Goal: Task Accomplishment & Management: Manage account settings

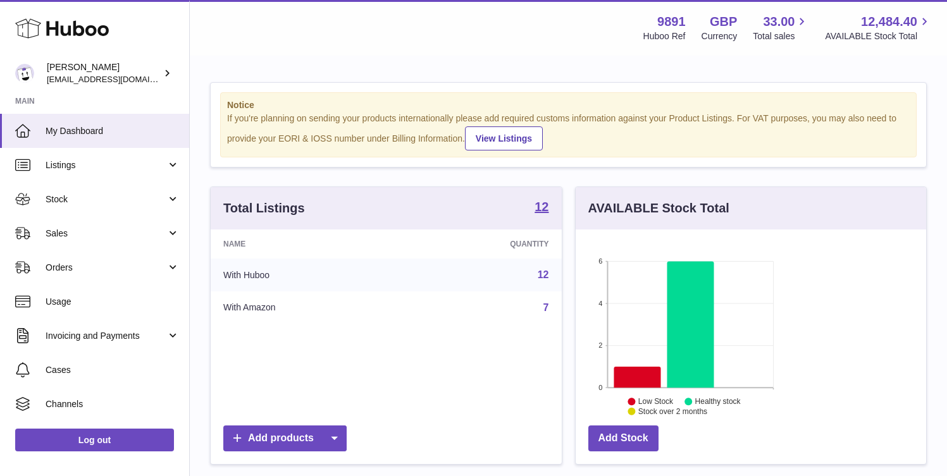
scroll to position [197, 229]
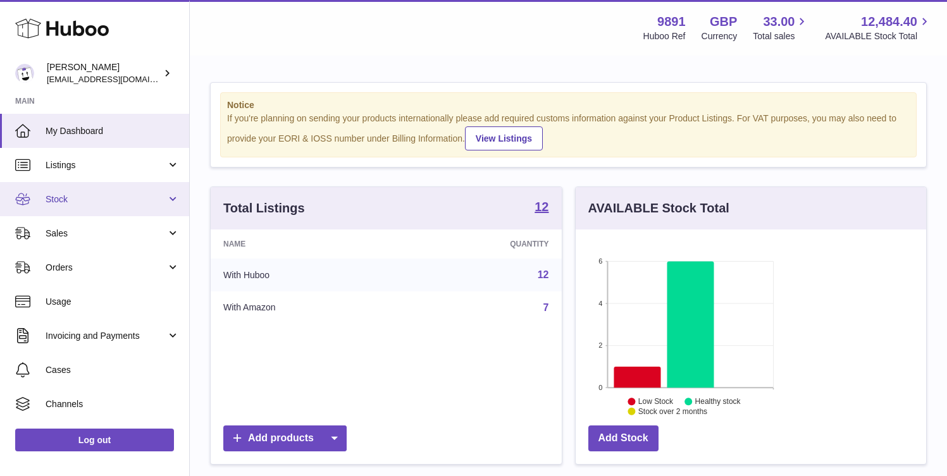
click at [109, 196] on span "Stock" at bounding box center [106, 200] width 121 height 12
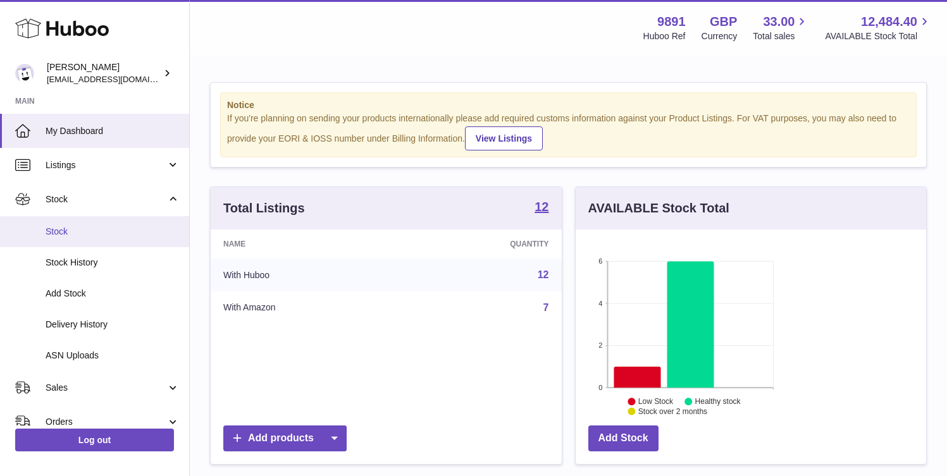
click at [121, 232] on span "Stock" at bounding box center [113, 232] width 134 height 12
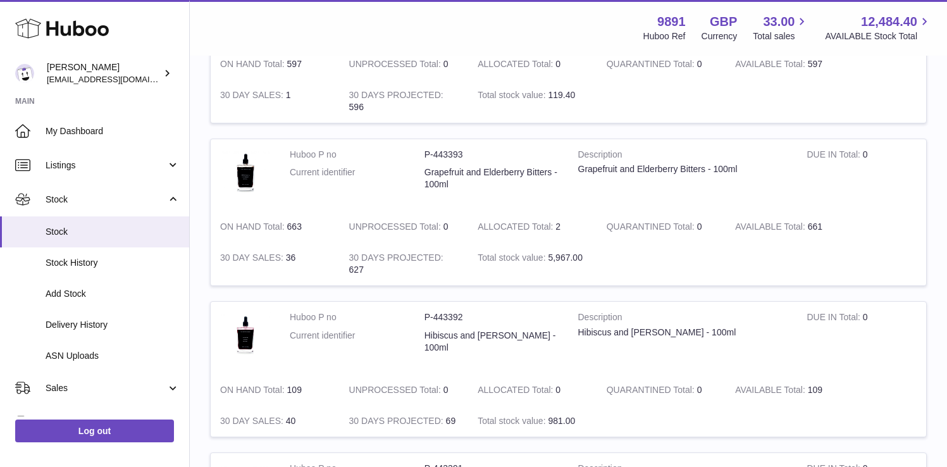
scroll to position [834, 0]
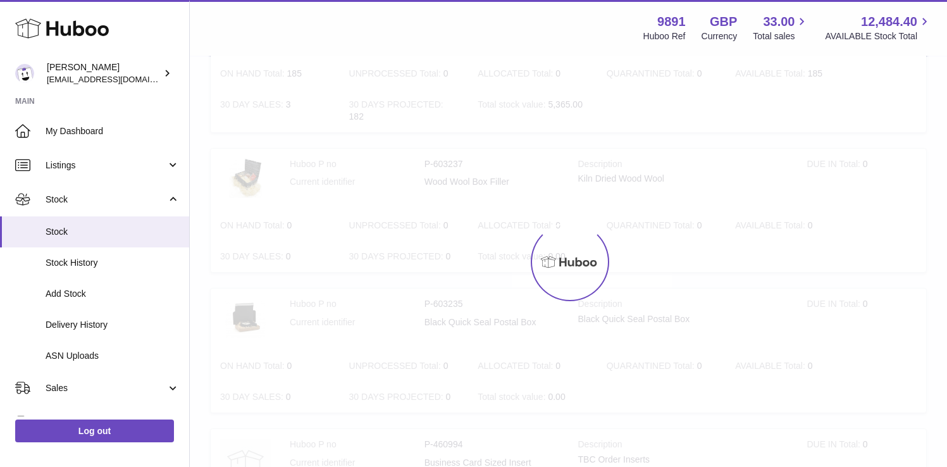
scroll to position [57, 0]
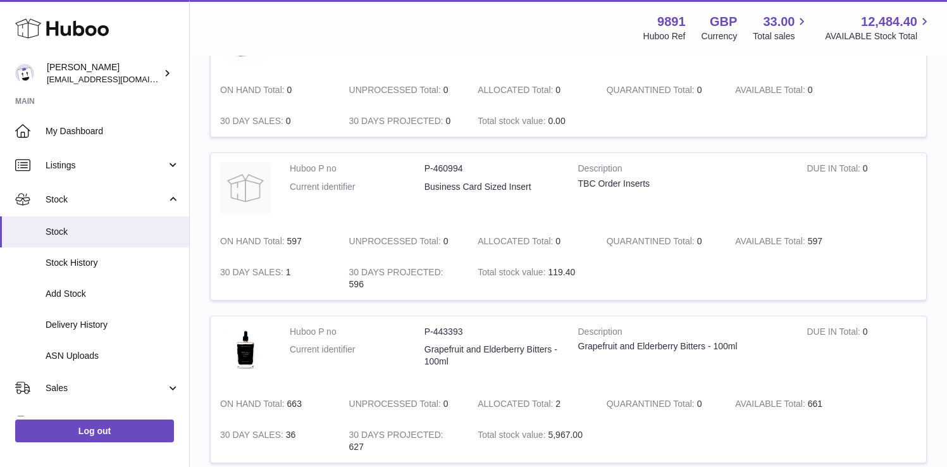
scroll to position [855, 0]
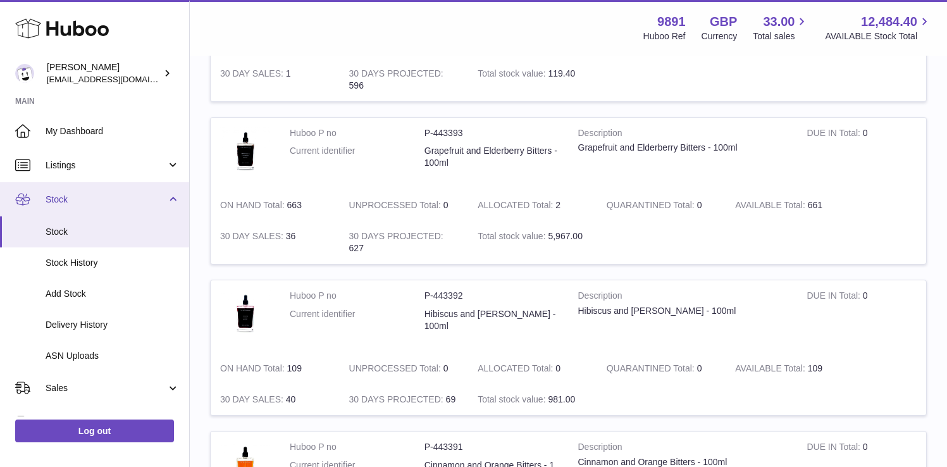
click at [99, 197] on span "Stock" at bounding box center [106, 200] width 121 height 12
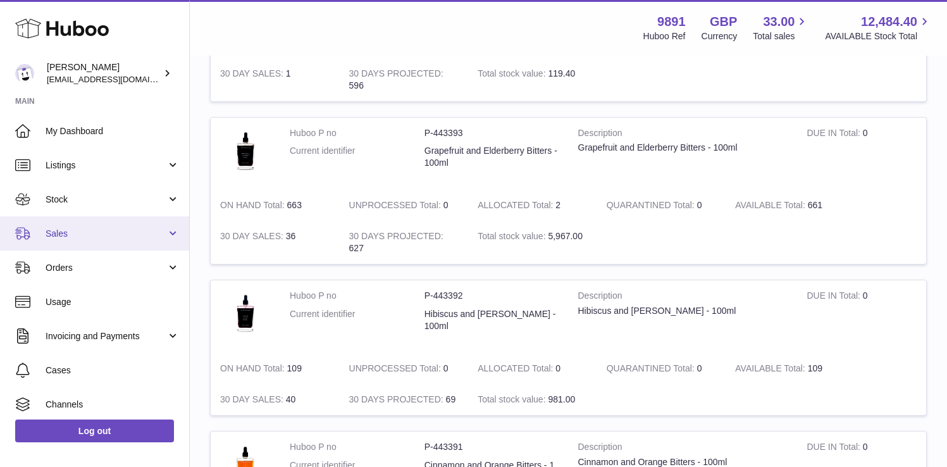
click at [96, 235] on span "Sales" at bounding box center [106, 234] width 121 height 12
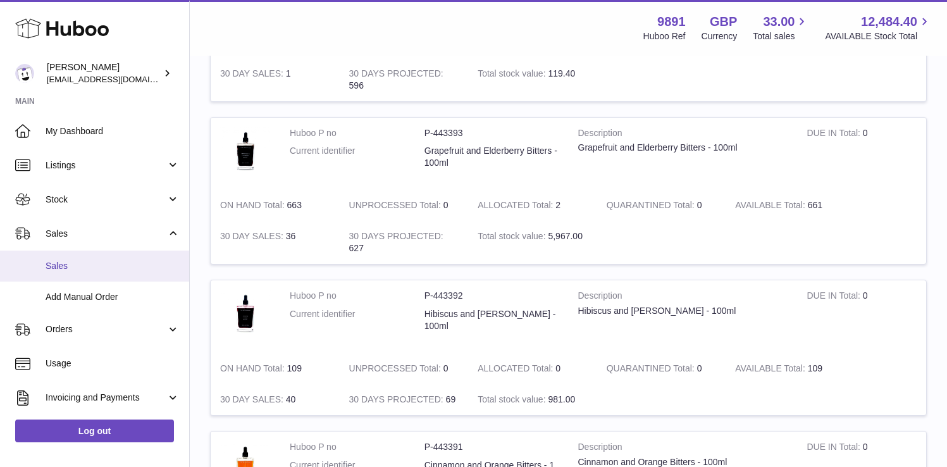
click at [106, 273] on link "Sales" at bounding box center [94, 266] width 189 height 31
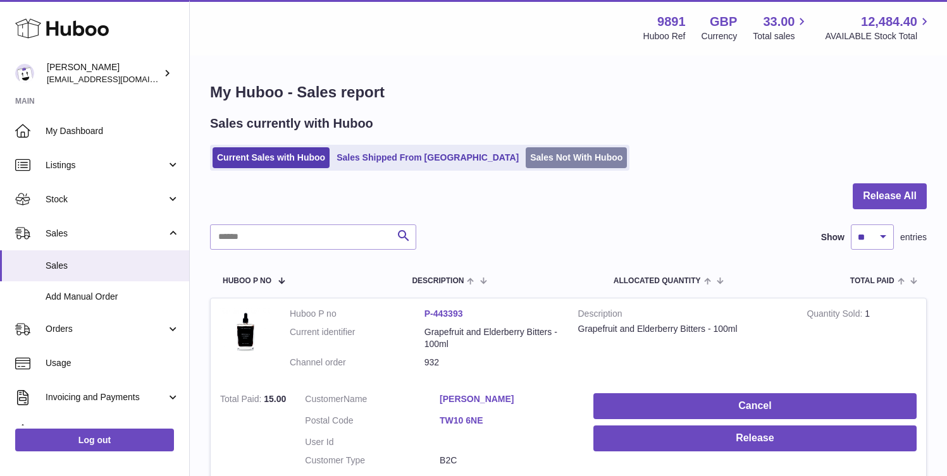
click at [526, 153] on link "Sales Not With Huboo" at bounding box center [576, 157] width 101 height 21
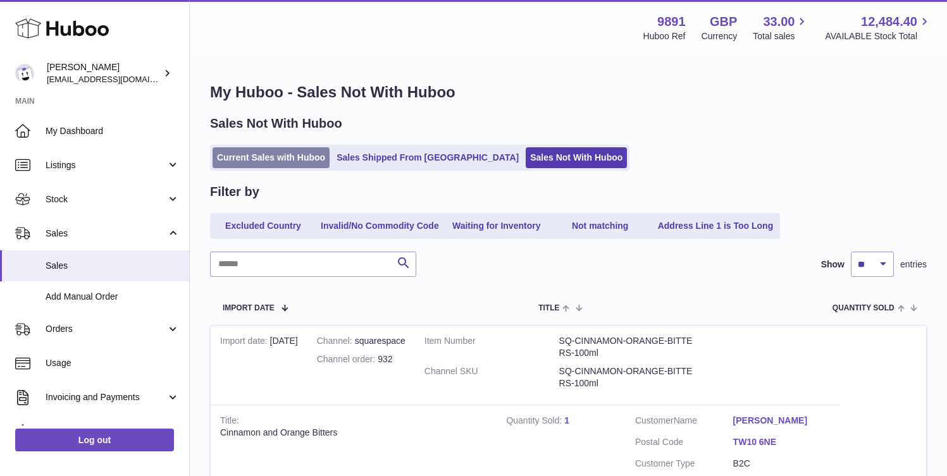
click at [294, 158] on link "Current Sales with Huboo" at bounding box center [271, 157] width 117 height 21
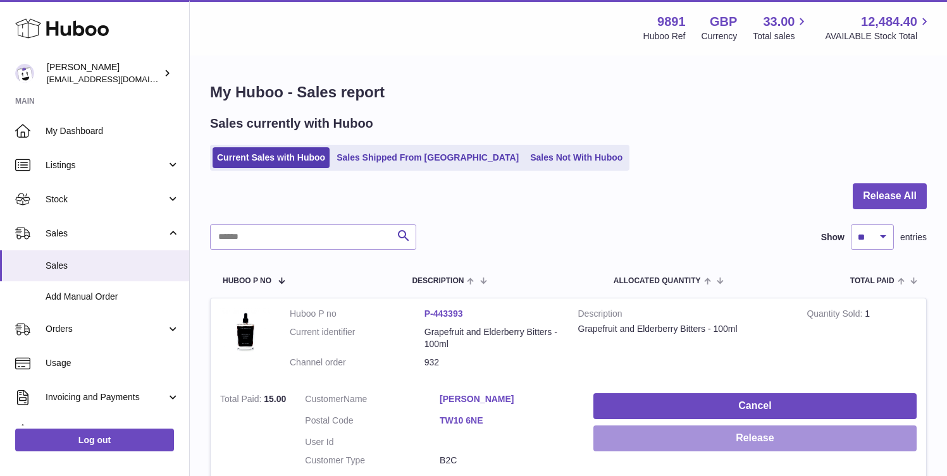
click at [892, 426] on button "Release" at bounding box center [754, 439] width 323 height 26
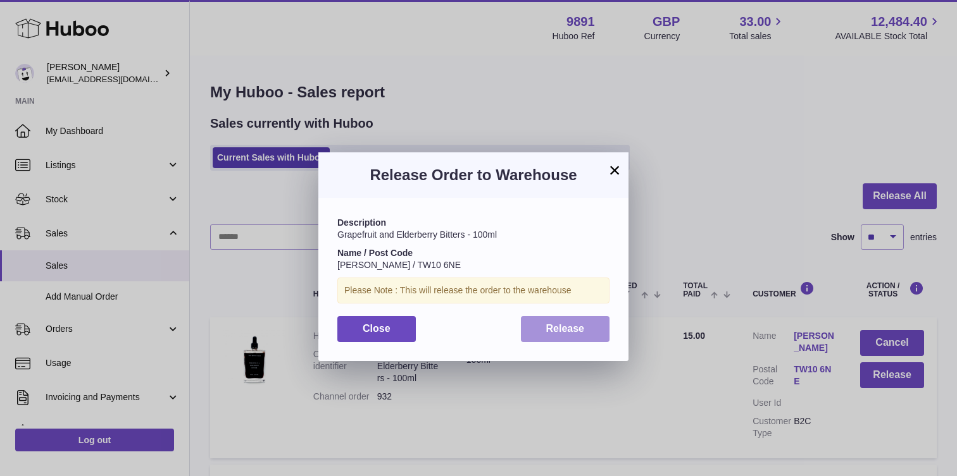
click at [589, 328] on button "Release" at bounding box center [565, 329] width 89 height 26
